Goal: Transaction & Acquisition: Book appointment/travel/reservation

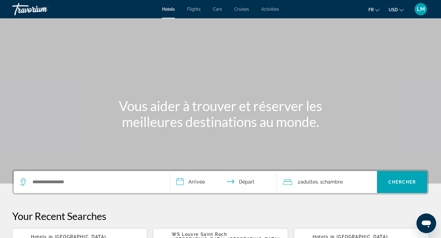
click at [80, 188] on div "Search widget" at bounding box center [92, 182] width 144 height 22
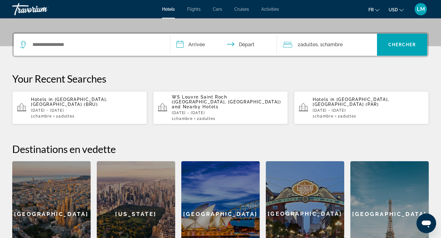
scroll to position [150, 0]
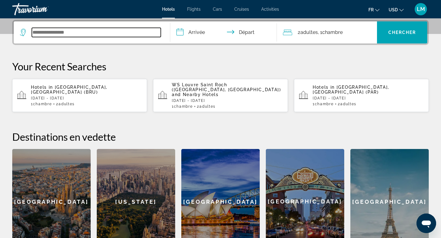
click at [86, 36] on input "Search widget" at bounding box center [96, 32] width 129 height 9
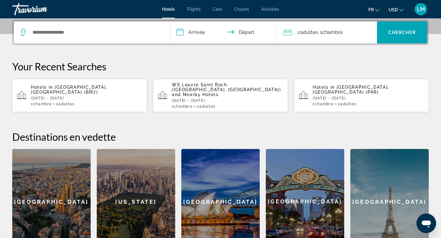
click at [192, 8] on span "Flights" at bounding box center [193, 9] width 13 height 5
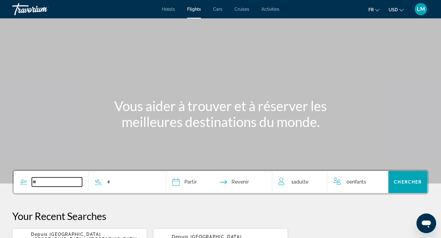
click at [67, 185] on input "Search widget" at bounding box center [57, 182] width 50 height 9
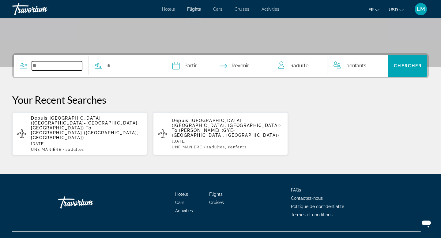
scroll to position [117, 0]
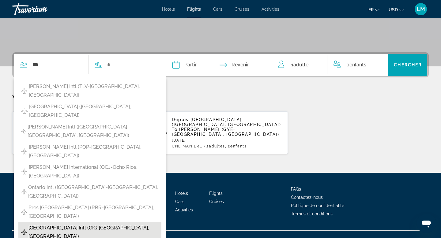
click at [71, 224] on span "Rio de Janeiro Intl (GIG-Rio De Janeiro, Brazil)" at bounding box center [93, 232] width 130 height 17
type input "**********"
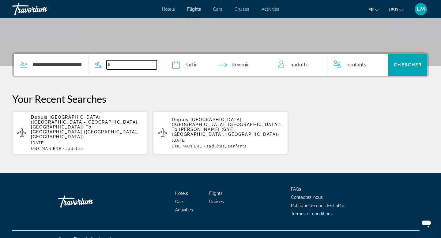
click at [111, 65] on input "Search widget" at bounding box center [132, 64] width 50 height 9
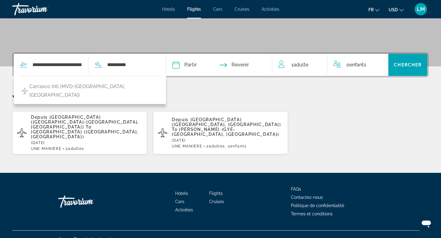
click at [101, 87] on span "Carrasco Intl (MVD-Montevideo, Uruguay)" at bounding box center [93, 90] width 129 height 17
type input "**********"
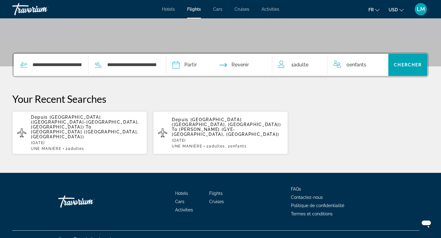
click at [203, 68] on input "Depart date" at bounding box center [197, 66] width 52 height 24
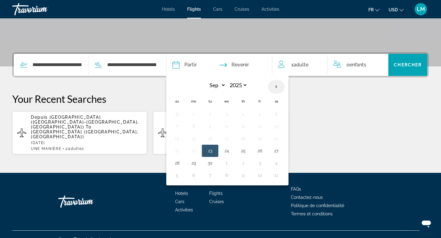
click at [278, 86] on th "Next month" at bounding box center [276, 86] width 17 height 13
select select "*"
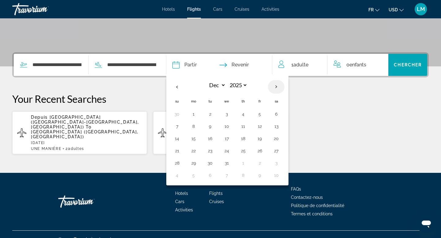
select select "****"
click at [229, 139] on button "14" at bounding box center [227, 139] width 10 height 9
type input "**********"
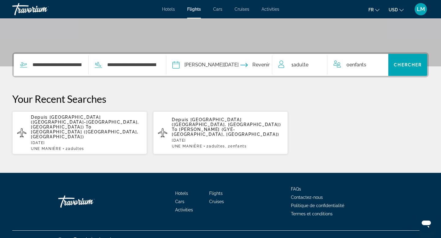
click at [305, 67] on span "Adulte" at bounding box center [301, 65] width 15 height 6
click at [322, 62] on div "1 Adulte Adultes" at bounding box center [303, 65] width 49 height 11
click at [321, 63] on div "1 Adulte Adultes" at bounding box center [303, 65] width 49 height 11
click at [319, 63] on icon "Increment adults" at bounding box center [319, 63] width 6 height 7
click at [378, 64] on icon "Increment children" at bounding box center [380, 63] width 6 height 7
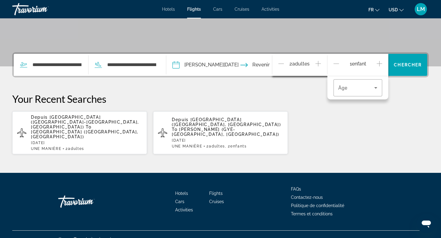
click at [378, 64] on icon "Increment children" at bounding box center [380, 63] width 6 height 7
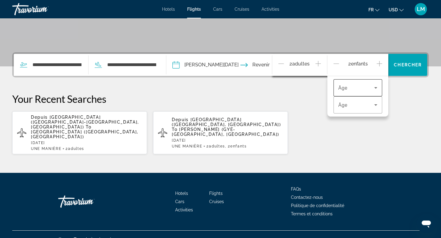
click at [372, 89] on span "Travelers: 2 adults, 2 children" at bounding box center [357, 87] width 36 height 7
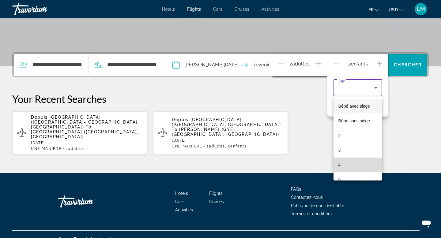
click at [341, 171] on mat-option "4" at bounding box center [358, 165] width 49 height 15
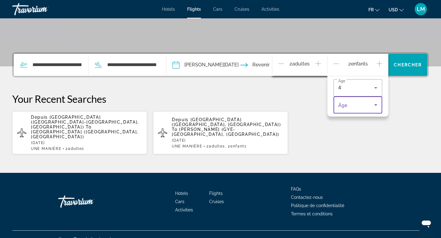
click at [359, 105] on span "Travelers: 2 adults, 2 children" at bounding box center [357, 104] width 36 height 7
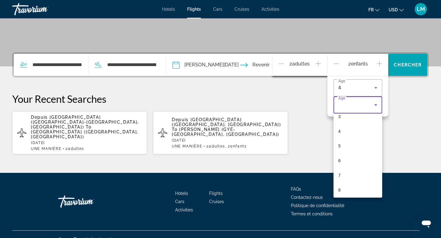
scroll to position [88, 0]
click at [358, 177] on mat-option "10" at bounding box center [358, 182] width 49 height 15
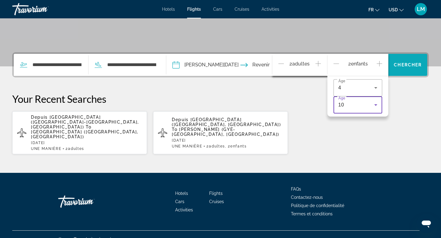
click at [406, 66] on span "Chercher" at bounding box center [408, 65] width 28 height 5
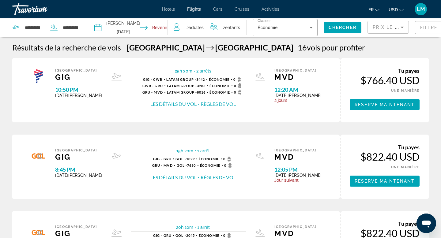
click at [399, 9] on button "USD USD ($) MXN (Mex$) CAD (Can$) GBP (£) EUR (€) AUD (A$) NZD (NZ$) CNY (CN¥)" at bounding box center [396, 9] width 15 height 9
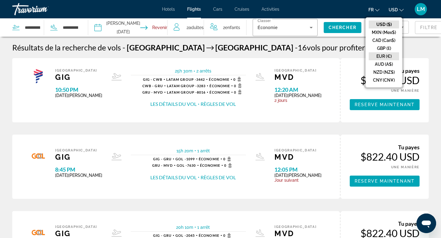
click at [386, 57] on button "EUR (€)" at bounding box center [384, 56] width 30 height 8
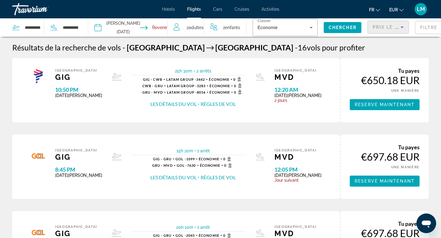
click at [373, 29] on span "Prix ​​le plus bas" at bounding box center [397, 27] width 48 height 5
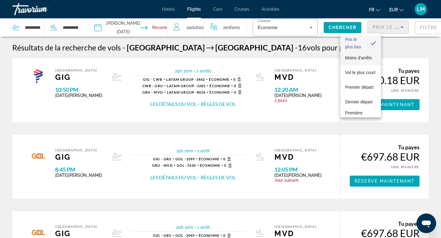
click at [355, 57] on span "Moins d'arrêts" at bounding box center [358, 57] width 27 height 5
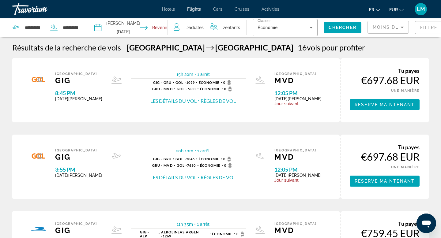
click at [182, 100] on button "Les détails du vol" at bounding box center [173, 101] width 46 height 7
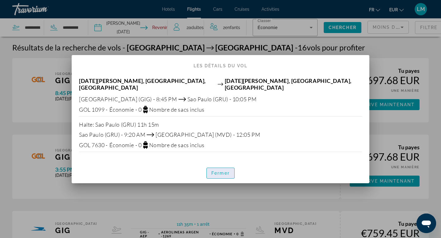
click at [222, 172] on span "Fermer" at bounding box center [220, 173] width 18 height 5
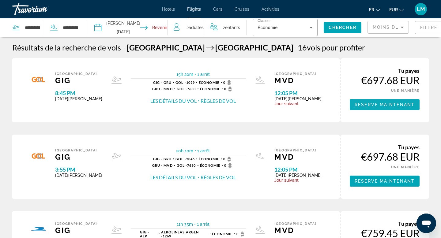
click at [372, 107] on span "Reserve maintenant" at bounding box center [385, 104] width 60 height 5
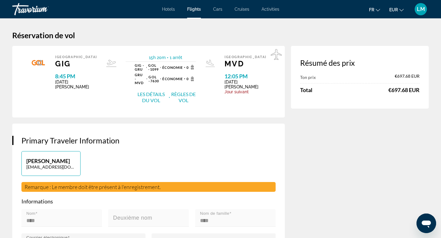
click at [151, 93] on button "Les détails du vol" at bounding box center [151, 97] width 33 height 13
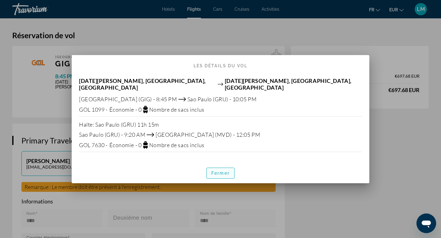
click at [215, 172] on span "Fermer" at bounding box center [220, 173] width 18 height 5
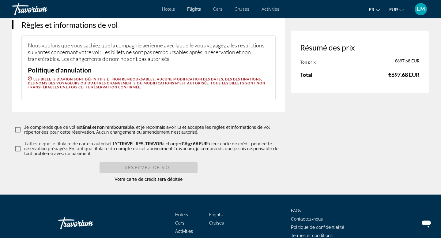
scroll to position [1441, 0]
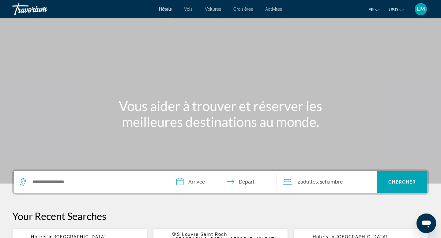
click at [64, 187] on div "Search widget" at bounding box center [92, 182] width 144 height 22
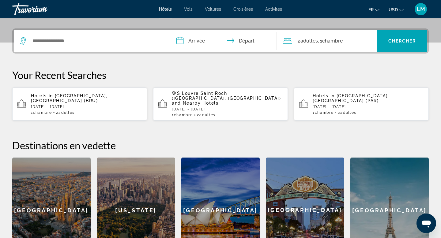
scroll to position [150, 0]
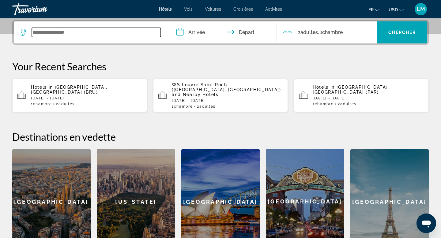
click at [102, 35] on input "Search widget" at bounding box center [96, 32] width 129 height 9
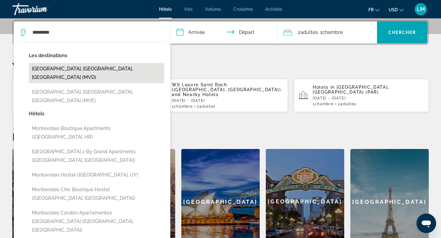
click at [93, 68] on button "[GEOGRAPHIC_DATA], [GEOGRAPHIC_DATA], [GEOGRAPHIC_DATA] (MVD)" at bounding box center [96, 73] width 135 height 20
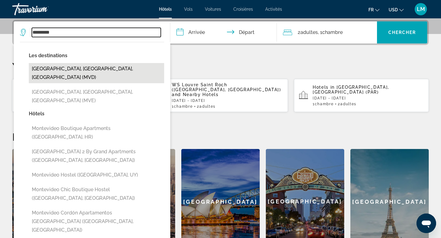
type input "**********"
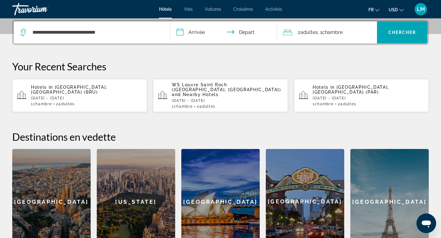
click at [194, 32] on input "**********" at bounding box center [224, 33] width 109 height 24
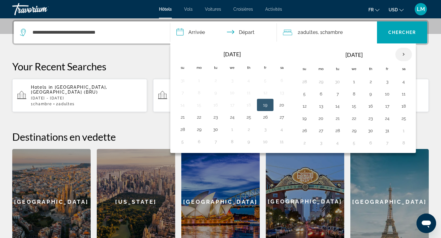
click at [400, 55] on th "Next month" at bounding box center [404, 54] width 17 height 13
click at [246, 110] on button "15" at bounding box center [249, 106] width 10 height 9
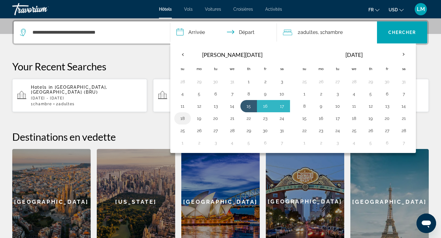
click at [180, 120] on button "18" at bounding box center [183, 118] width 10 height 9
type input "**********"
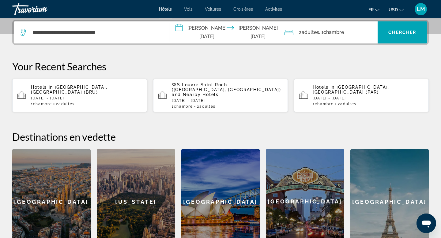
click at [343, 30] on span "Chambre" at bounding box center [334, 32] width 21 height 6
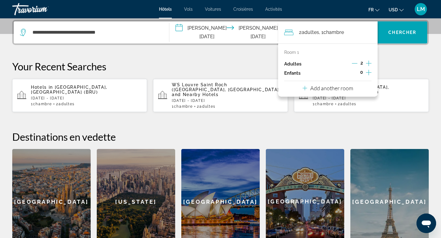
click at [367, 72] on icon "Increment children" at bounding box center [369, 72] width 6 height 7
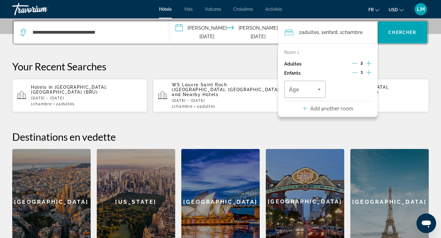
click at [367, 72] on icon "Increment children" at bounding box center [369, 72] width 6 height 7
click at [294, 95] on div "Travelers: 2 adults, 2 children" at bounding box center [305, 89] width 32 height 17
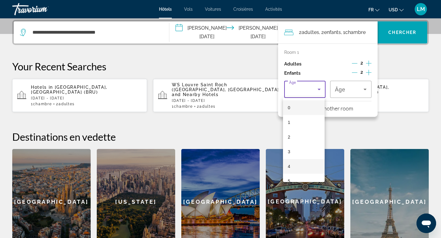
click at [289, 169] on span "4" at bounding box center [289, 166] width 2 height 7
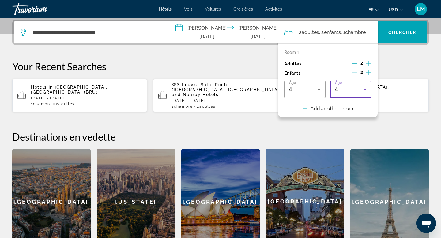
click at [345, 93] on div "4" at bounding box center [351, 89] width 32 height 17
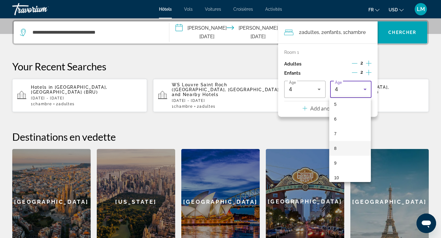
scroll to position [81, 0]
click at [341, 173] on mat-option "10" at bounding box center [350, 174] width 42 height 15
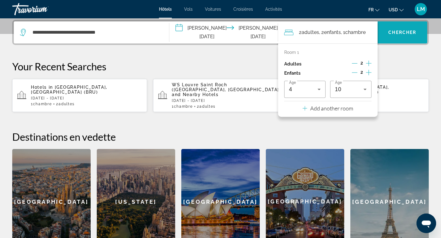
click at [395, 36] on span "Search widget" at bounding box center [403, 32] width 50 height 15
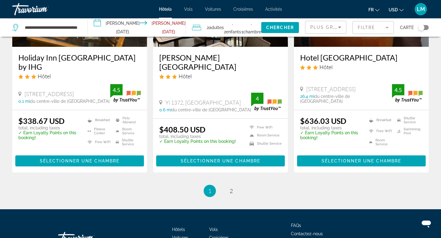
scroll to position [842, 0]
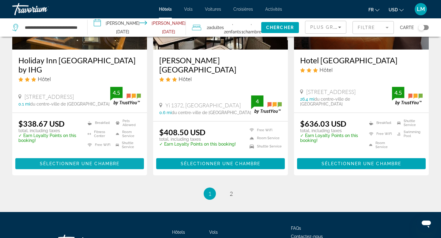
click at [71, 161] on span "Sélectionner une chambre" at bounding box center [80, 163] width 80 height 5
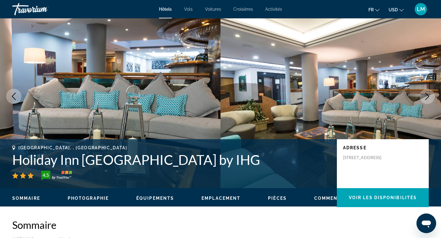
scroll to position [16, 0]
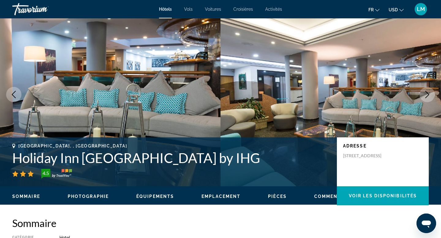
click at [429, 101] on button "Next image" at bounding box center [427, 94] width 15 height 15
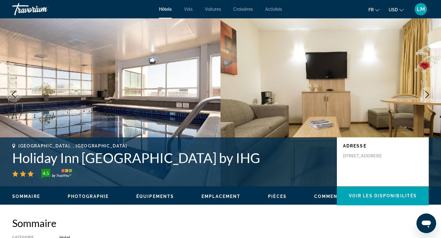
click at [429, 101] on button "Next image" at bounding box center [427, 94] width 15 height 15
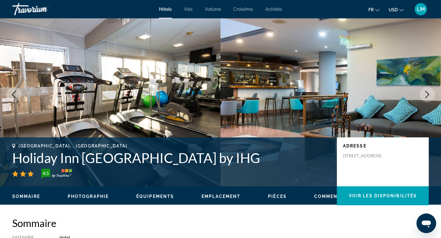
click at [429, 102] on button "Next image" at bounding box center [427, 94] width 15 height 15
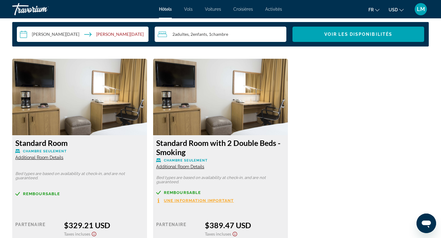
scroll to position [809, 0]
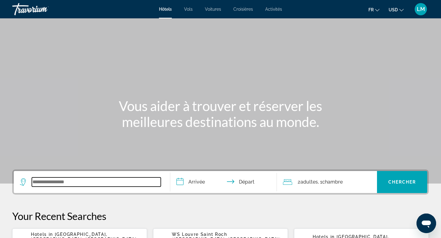
click at [93, 180] on input "Search widget" at bounding box center [96, 182] width 129 height 9
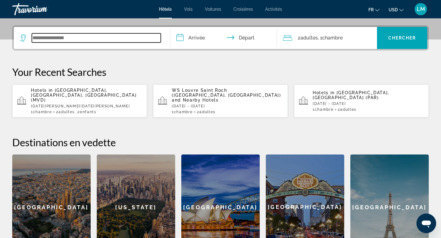
scroll to position [150, 0]
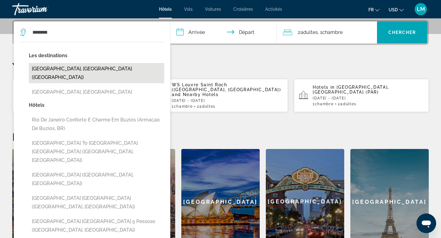
click at [65, 72] on button "[GEOGRAPHIC_DATA], [GEOGRAPHIC_DATA] ([GEOGRAPHIC_DATA])" at bounding box center [96, 73] width 135 height 20
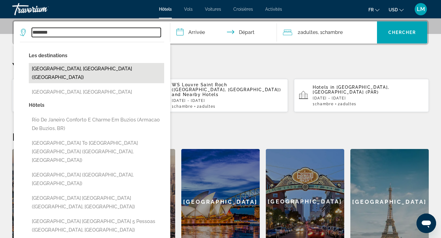
type input "**********"
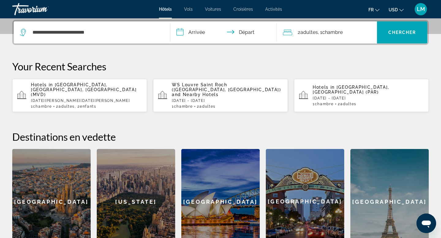
click at [203, 32] on input "**********" at bounding box center [224, 33] width 109 height 24
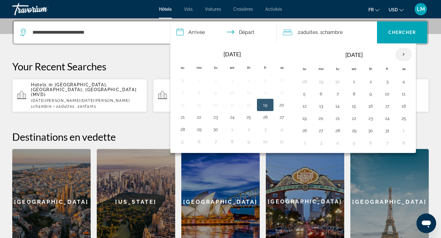
click at [403, 53] on th "Next month" at bounding box center [404, 54] width 17 height 13
click at [354, 107] on button "14" at bounding box center [354, 106] width 10 height 9
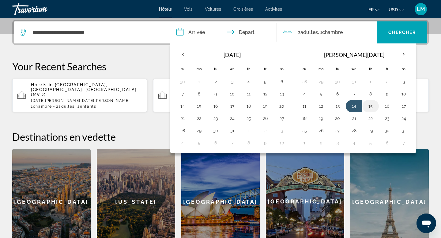
click at [371, 106] on button "15" at bounding box center [371, 106] width 10 height 9
type input "**********"
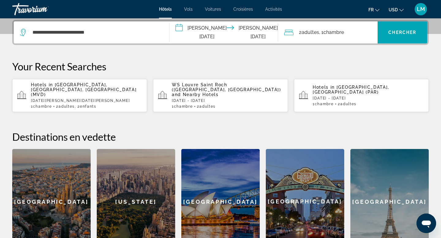
click at [363, 30] on div "2 Adulte Adultes , 1 Chambre pièces" at bounding box center [330, 32] width 93 height 9
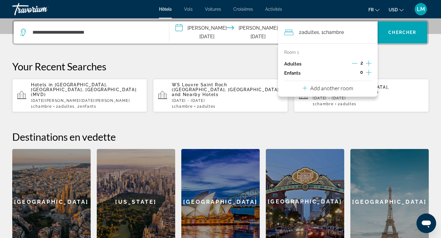
click at [367, 74] on icon "Increment children" at bounding box center [369, 72] width 6 height 7
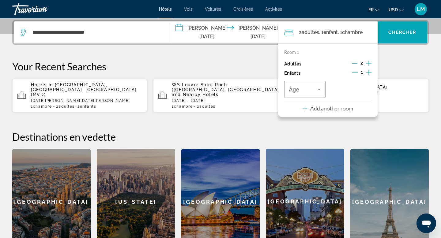
click at [367, 74] on icon "Increment children" at bounding box center [369, 72] width 6 height 7
click at [312, 87] on span "Travelers: 2 adults, 2 children" at bounding box center [303, 89] width 28 height 7
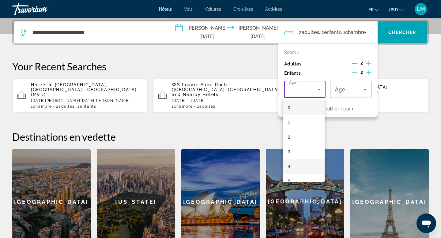
click at [296, 163] on mat-option "4" at bounding box center [304, 166] width 42 height 15
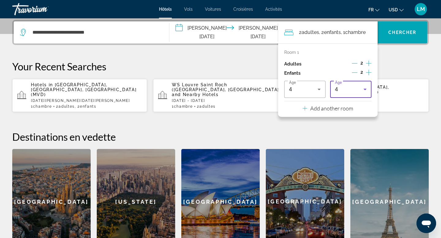
click at [353, 88] on div "4" at bounding box center [349, 89] width 28 height 7
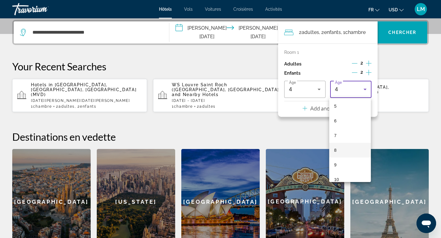
scroll to position [78, 0]
click at [343, 172] on mat-option "10" at bounding box center [350, 177] width 42 height 15
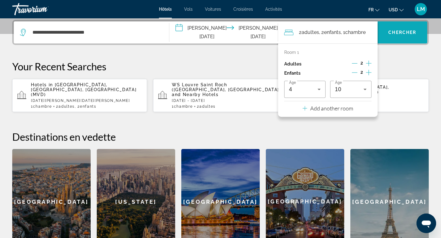
click at [396, 37] on span "Search widget" at bounding box center [403, 32] width 50 height 15
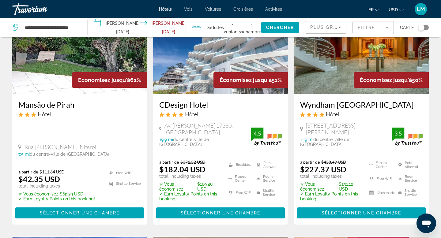
scroll to position [36, 0]
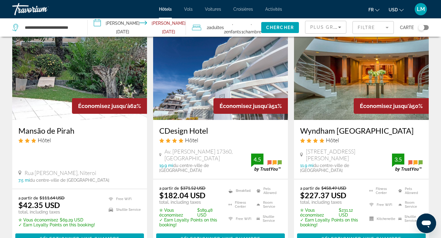
click at [428, 25] on div "Toggle map" at bounding box center [424, 27] width 10 height 5
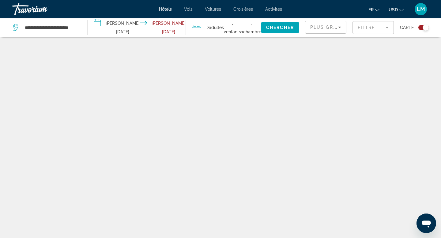
scroll to position [37, 0]
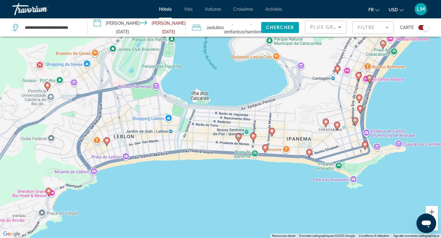
click at [265, 147] on image "Main content" at bounding box center [266, 148] width 4 height 4
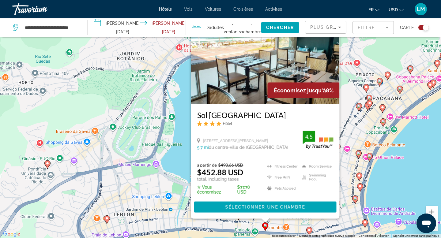
click at [310, 231] on image "Main content" at bounding box center [310, 231] width 4 height 4
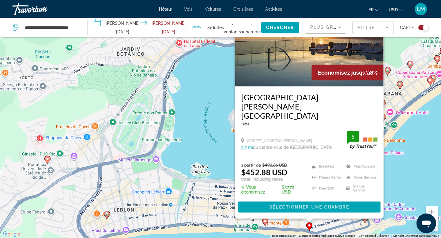
click at [220, 191] on div "Pour activer le glissement avec le clavier, appuyez sur Alt+Entrée. Une fois ce…" at bounding box center [220, 119] width 441 height 238
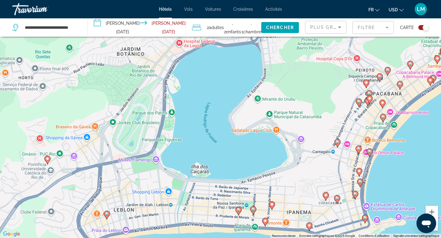
click at [270, 206] on icon "Main content" at bounding box center [272, 206] width 6 height 8
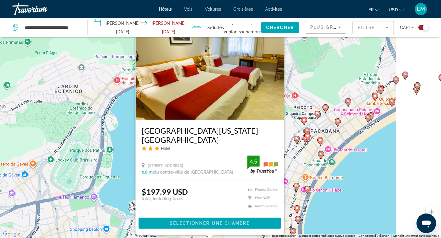
drag, startPoint x: 399, startPoint y: 134, endPoint x: 308, endPoint y: 174, distance: 99.1
click at [308, 174] on div "Pour activer le glissement avec le clavier, appuyez sur Alt+Entrée. Une fois ce…" at bounding box center [220, 119] width 441 height 238
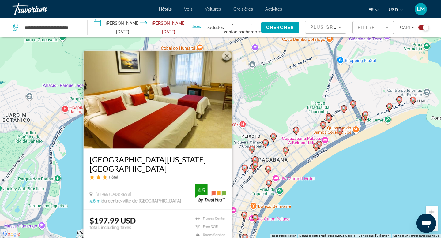
drag, startPoint x: 408, startPoint y: 112, endPoint x: 320, endPoint y: 143, distance: 93.5
click at [320, 143] on div "Pour activer le glissement avec le clavier, appuyez sur Alt+Entrée. Une fois ce…" at bounding box center [220, 119] width 441 height 238
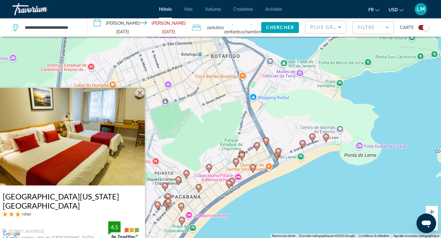
click at [327, 137] on image "Main content" at bounding box center [327, 137] width 4 height 4
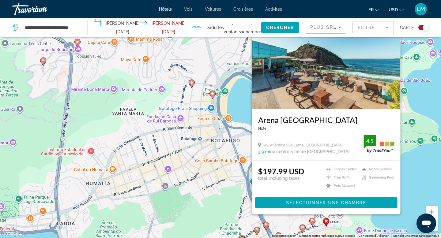
click at [234, 151] on div "Pour activer le glissement avec le clavier, appuyez sur Alt+Entrée. Une fois ce…" at bounding box center [220, 119] width 441 height 238
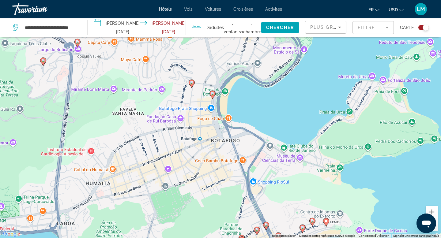
click at [315, 221] on icon "Main content" at bounding box center [313, 222] width 6 height 8
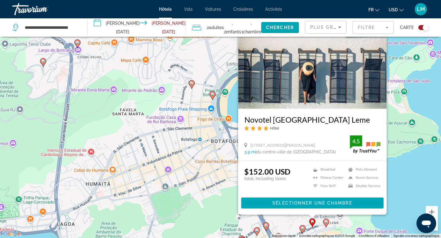
click at [302, 226] on icon "Main content" at bounding box center [303, 230] width 6 height 8
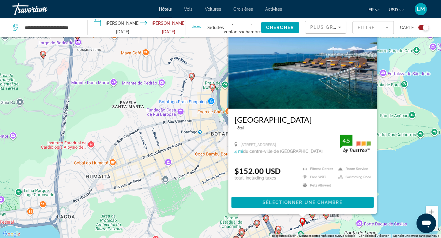
click at [211, 149] on div "Pour activer le glissement avec le clavier, appuyez sur Alt+Entrée. Une fois ce…" at bounding box center [220, 119] width 441 height 238
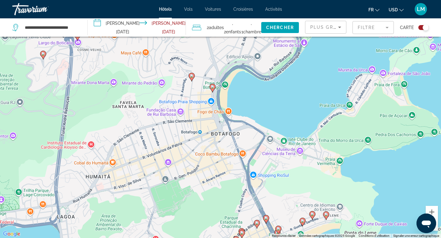
click at [212, 85] on icon "Main content" at bounding box center [213, 88] width 6 height 8
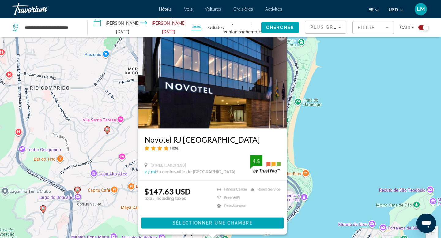
scroll to position [16, 0]
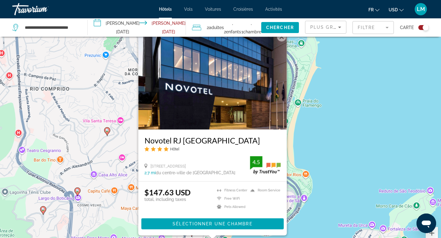
click at [322, 139] on div "Pour activer le glissement avec le clavier, appuyez sur Alt+Entrée. Une fois ce…" at bounding box center [220, 140] width 441 height 238
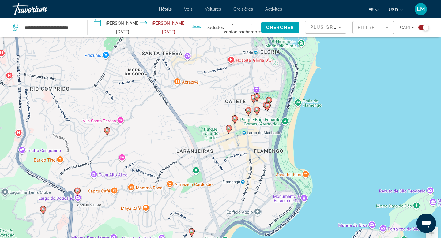
click at [258, 111] on image "Main content" at bounding box center [257, 110] width 4 height 4
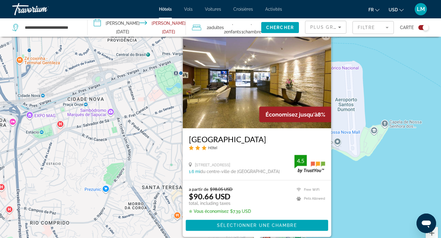
click at [341, 163] on div "Pour activer le glissement avec le clavier, appuyez sur Alt+Entrée. Une fois ce…" at bounding box center [220, 140] width 441 height 238
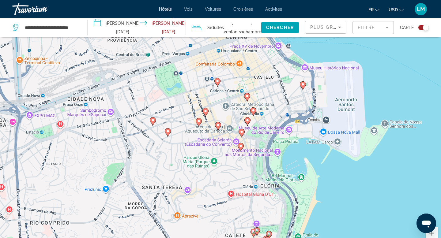
click at [301, 83] on image "Main content" at bounding box center [303, 85] width 4 height 4
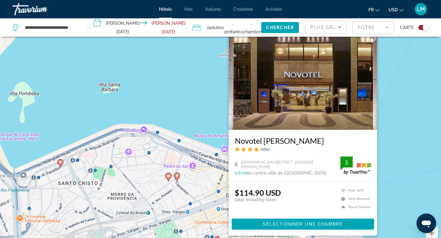
click at [177, 177] on image "Main content" at bounding box center [177, 176] width 4 height 4
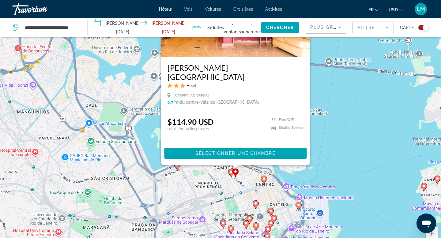
drag, startPoint x: 265, startPoint y: 199, endPoint x: 292, endPoint y: 147, distance: 57.6
click at [292, 147] on div "Pour activer le glissement avec le clavier, appuyez sur Alt+Entrée. Une fois ce…" at bounding box center [220, 140] width 441 height 238
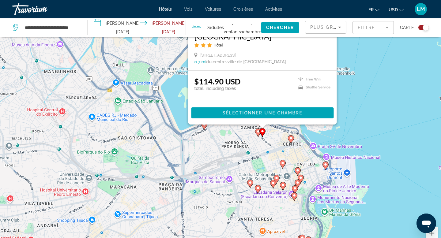
click at [250, 183] on image "Main content" at bounding box center [251, 183] width 4 height 4
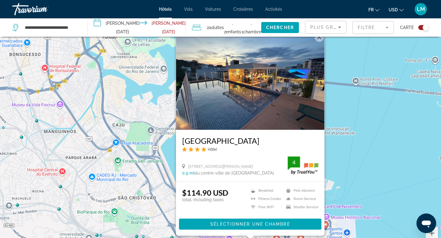
click at [342, 148] on div "Pour activer le glissement avec le clavier, appuyez sur Alt+Entrée. Une fois ce…" at bounding box center [220, 140] width 441 height 238
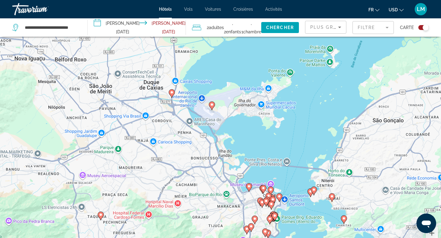
click at [269, 199] on gmp-advanced-marker "Main content" at bounding box center [266, 202] width 6 height 9
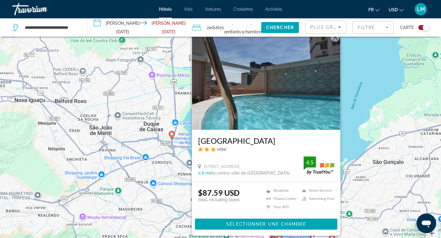
click at [344, 155] on div "Pour activer le glissement avec le clavier, appuyez sur Alt+Entrée. Une fois ce…" at bounding box center [220, 140] width 441 height 238
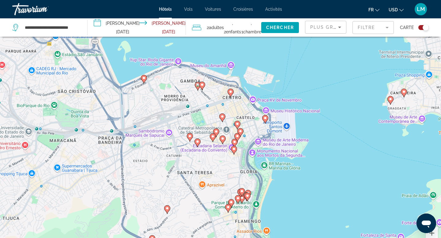
click at [235, 150] on image "Main content" at bounding box center [234, 149] width 4 height 4
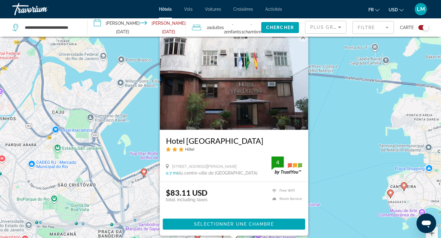
click at [141, 187] on div "Pour activer le glissement avec le clavier, appuyez sur Alt+Entrée. Une fois ce…" at bounding box center [220, 140] width 441 height 238
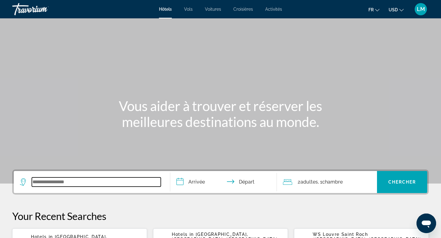
click at [83, 183] on input "Search widget" at bounding box center [96, 182] width 129 height 9
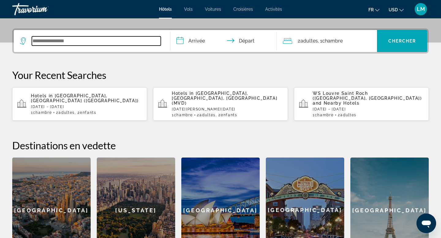
scroll to position [150, 0]
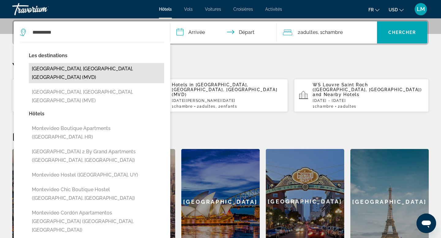
click at [99, 72] on button "[GEOGRAPHIC_DATA], [GEOGRAPHIC_DATA], [GEOGRAPHIC_DATA] (MVD)" at bounding box center [96, 73] width 135 height 20
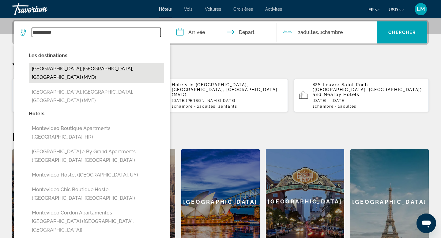
type input "**********"
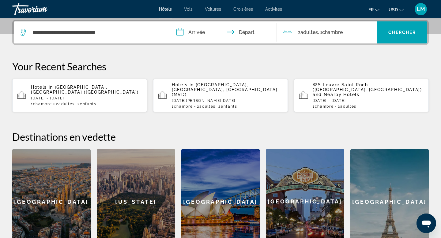
click at [205, 37] on input "**********" at bounding box center [224, 33] width 109 height 24
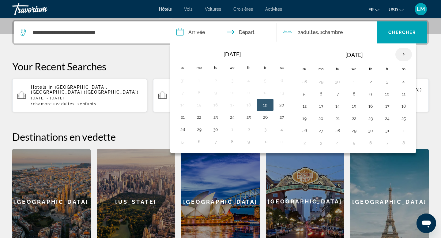
click at [407, 55] on th "Next month" at bounding box center [404, 54] width 17 height 13
click at [369, 104] on button "15" at bounding box center [371, 106] width 10 height 9
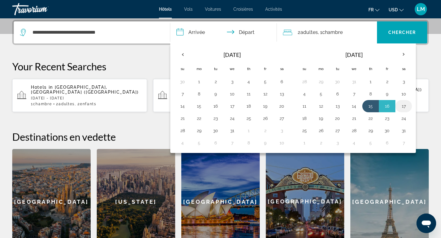
click at [403, 104] on button "17" at bounding box center [404, 106] width 10 height 9
type input "**********"
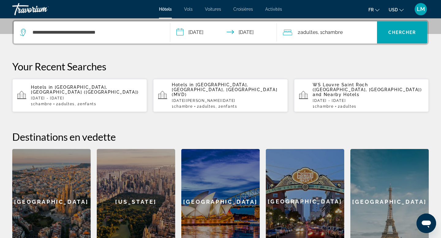
click at [362, 32] on div "2 Adulte Adultes , 1 Chambre pièces" at bounding box center [330, 32] width 94 height 9
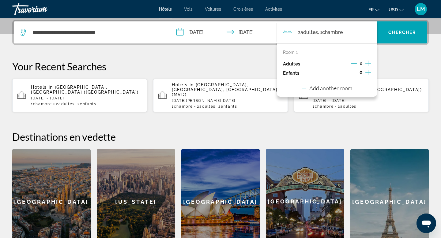
click at [371, 70] on icon "Increment children" at bounding box center [369, 72] width 6 height 7
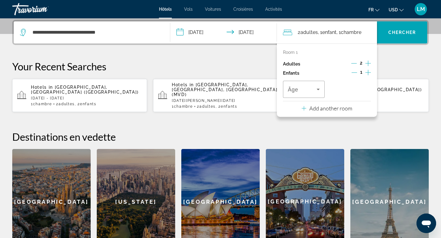
click at [370, 72] on icon "Increment children" at bounding box center [369, 72] width 6 height 7
click at [316, 87] on icon "Travelers: 2 adults, 2 children" at bounding box center [318, 89] width 7 height 7
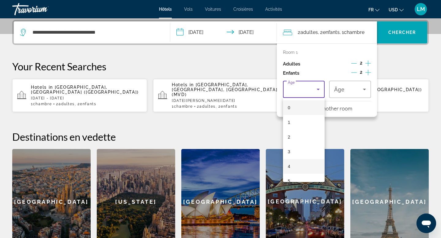
click at [302, 167] on mat-option "4" at bounding box center [304, 166] width 42 height 15
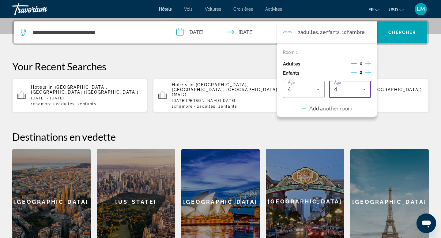
click at [341, 91] on div "4" at bounding box center [348, 89] width 29 height 7
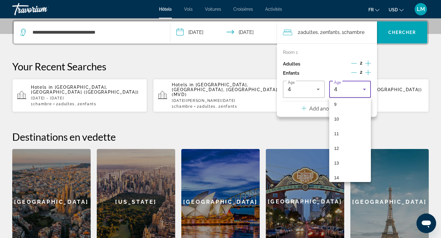
scroll to position [135, 0]
click at [336, 117] on span "10" at bounding box center [336, 119] width 5 height 7
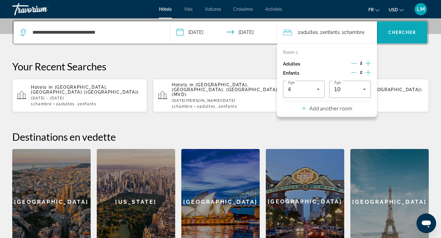
click at [386, 32] on span "Search widget" at bounding box center [402, 32] width 50 height 15
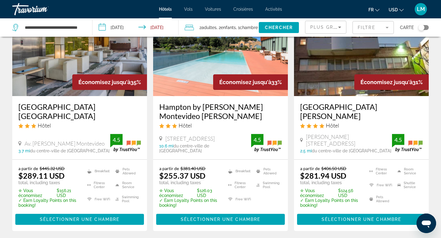
scroll to position [59, 0]
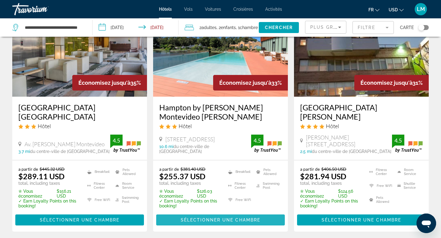
click at [234, 216] on span "Main content" at bounding box center [220, 220] width 129 height 15
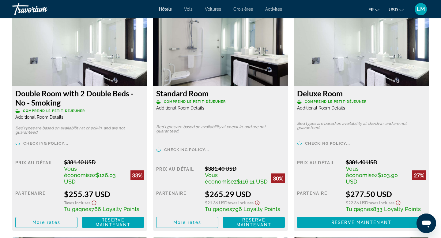
scroll to position [862, 0]
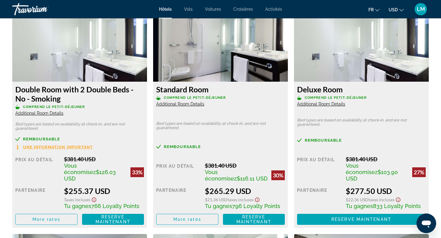
click at [401, 10] on icon "Change currency" at bounding box center [402, 10] width 4 height 4
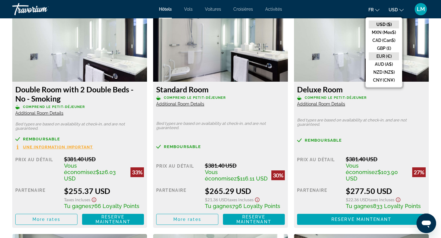
click at [382, 59] on button "EUR (€)" at bounding box center [384, 56] width 30 height 8
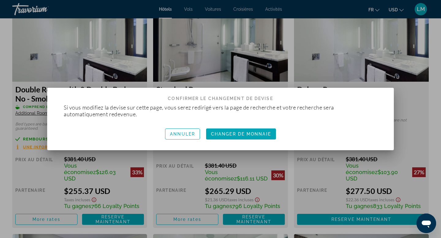
scroll to position [0, 0]
click at [242, 132] on span "Changer de monnaie" at bounding box center [241, 134] width 60 height 5
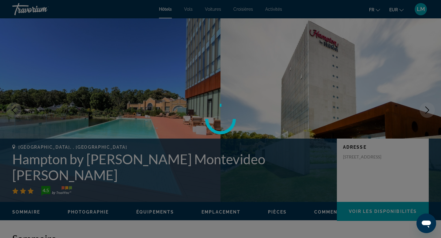
scroll to position [862, 0]
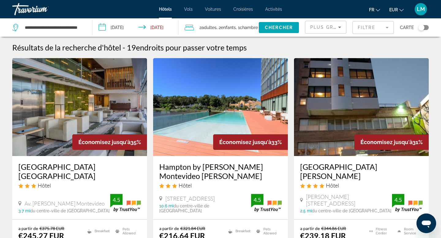
click at [223, 120] on img "Main content" at bounding box center [220, 107] width 135 height 98
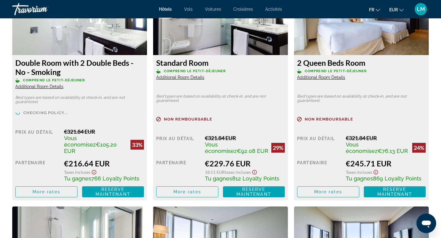
scroll to position [890, 0]
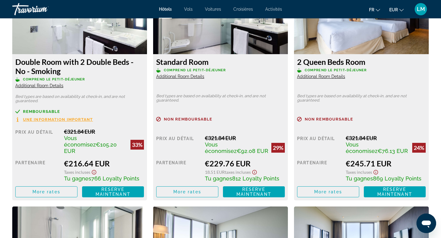
click at [70, 120] on span "Une information important" at bounding box center [58, 120] width 70 height 4
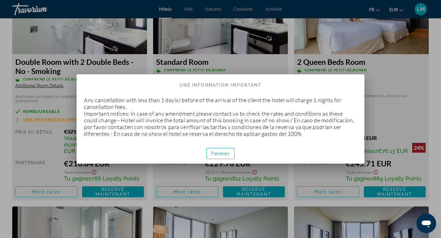
scroll to position [0, 0]
click at [215, 155] on span "Fermer" at bounding box center [220, 153] width 18 height 5
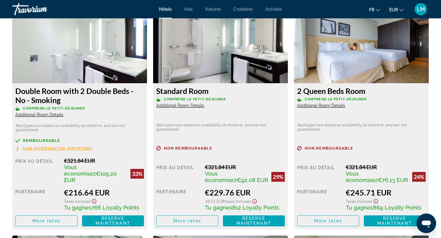
scroll to position [861, 0]
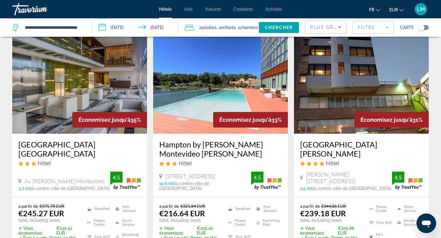
scroll to position [23, 0]
click at [107, 95] on img "Main content" at bounding box center [79, 85] width 135 height 98
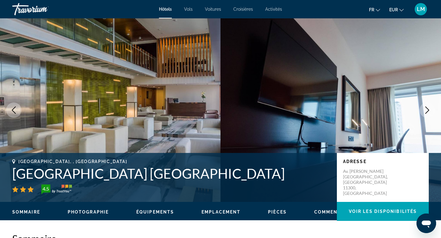
click at [425, 115] on button "Next image" at bounding box center [427, 110] width 15 height 15
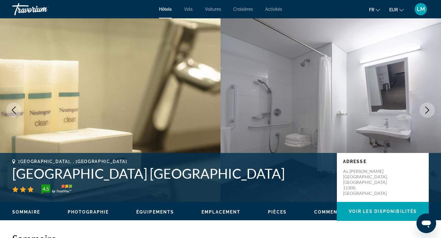
click at [425, 115] on button "Next image" at bounding box center [427, 110] width 15 height 15
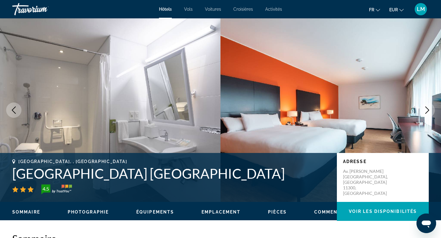
click at [425, 115] on button "Next image" at bounding box center [427, 110] width 15 height 15
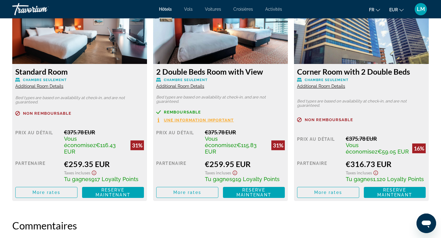
scroll to position [953, 0]
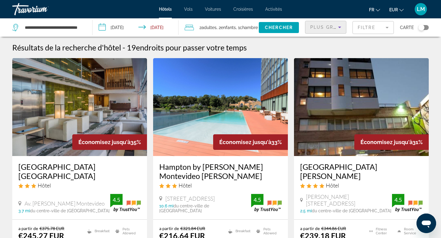
click at [323, 25] on span "Plus grandes économies" at bounding box center [346, 27] width 73 height 5
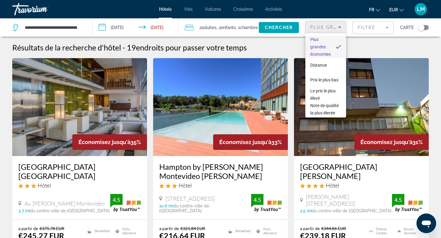
click at [373, 26] on div at bounding box center [220, 119] width 441 height 238
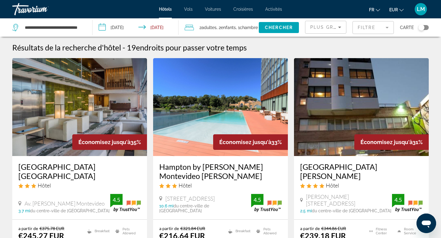
click at [373, 26] on mat-form-field "Filtre" at bounding box center [373, 27] width 41 height 13
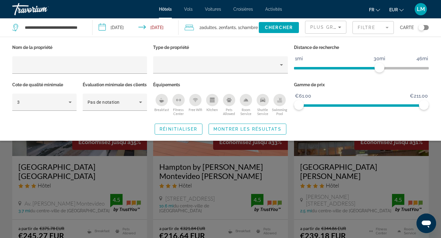
click at [164, 96] on div "Breakfast" at bounding box center [162, 100] width 12 height 12
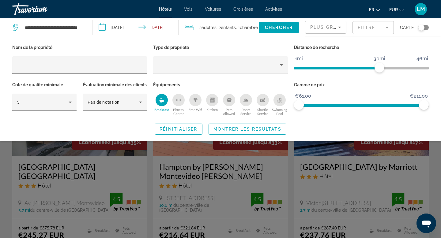
click at [284, 100] on div "Swimming Pool" at bounding box center [280, 100] width 12 height 12
click at [249, 132] on span "Montrer les résultats" at bounding box center [248, 129] width 68 height 5
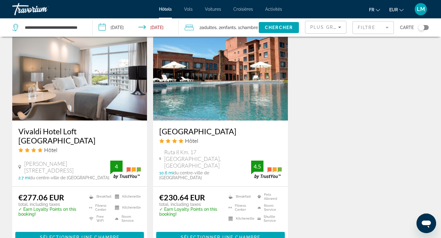
scroll to position [764, 0]
